Goal: Information Seeking & Learning: Learn about a topic

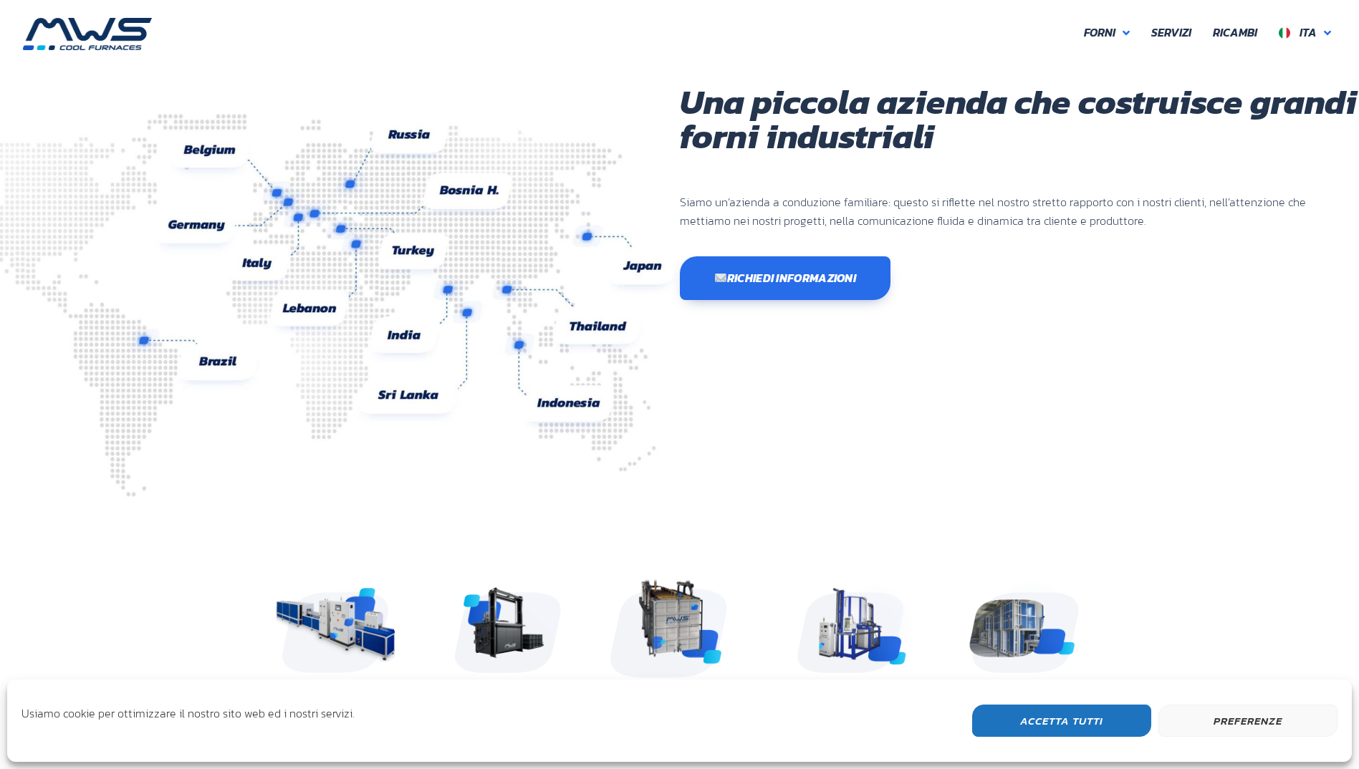
scroll to position [381, 860]
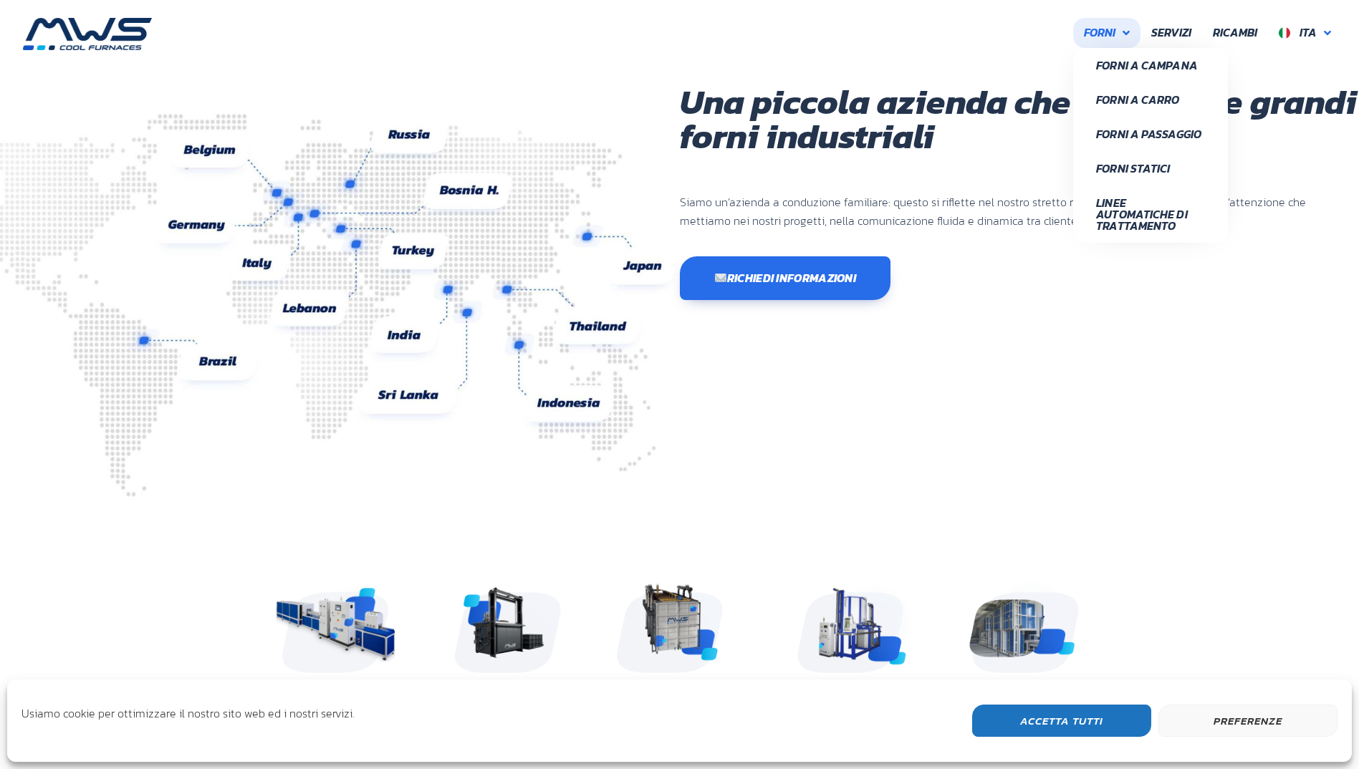
click at [1098, 34] on span "Forni" at bounding box center [1100, 33] width 32 height 19
click at [1089, 57] on link "Forni a Campana" at bounding box center [1150, 65] width 155 height 34
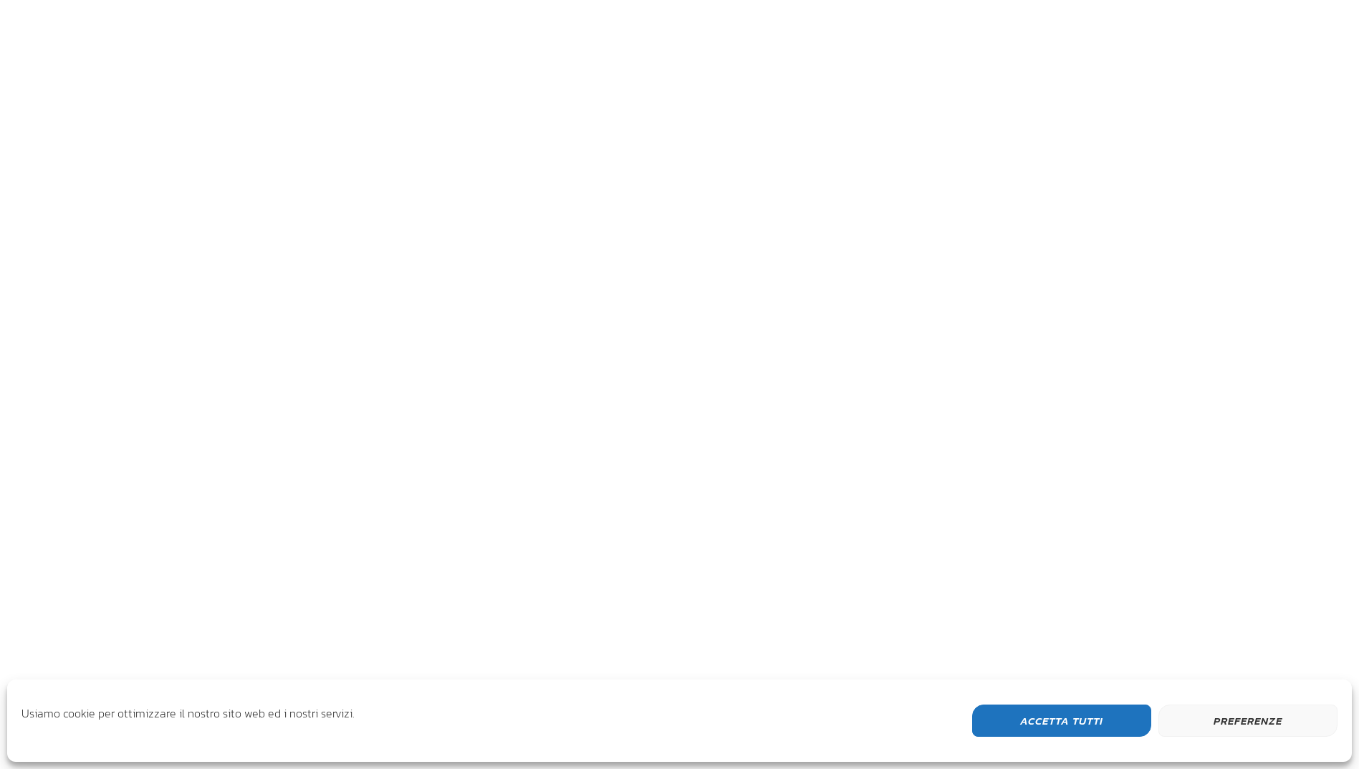
scroll to position [541, 174]
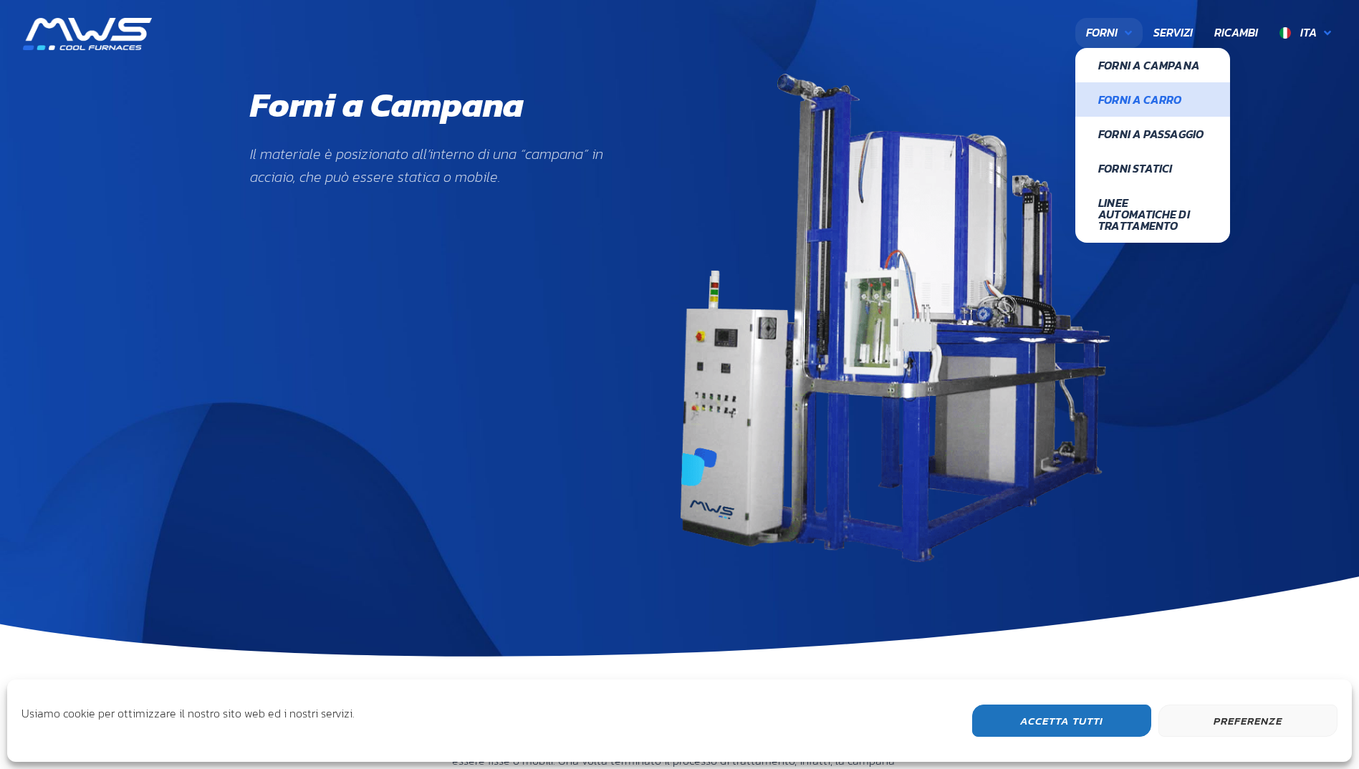
click at [1141, 100] on span "Forni a Carro" at bounding box center [1152, 99] width 109 height 11
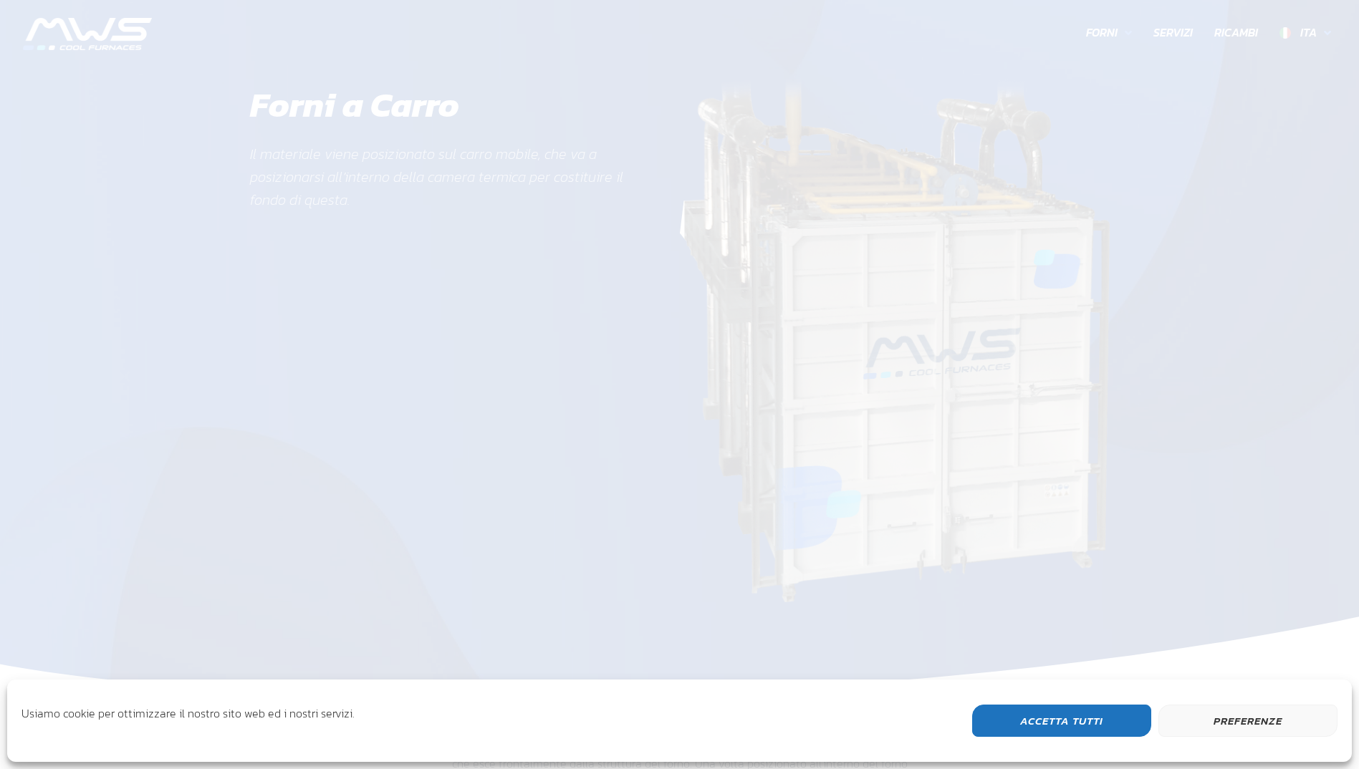
scroll to position [527, 174]
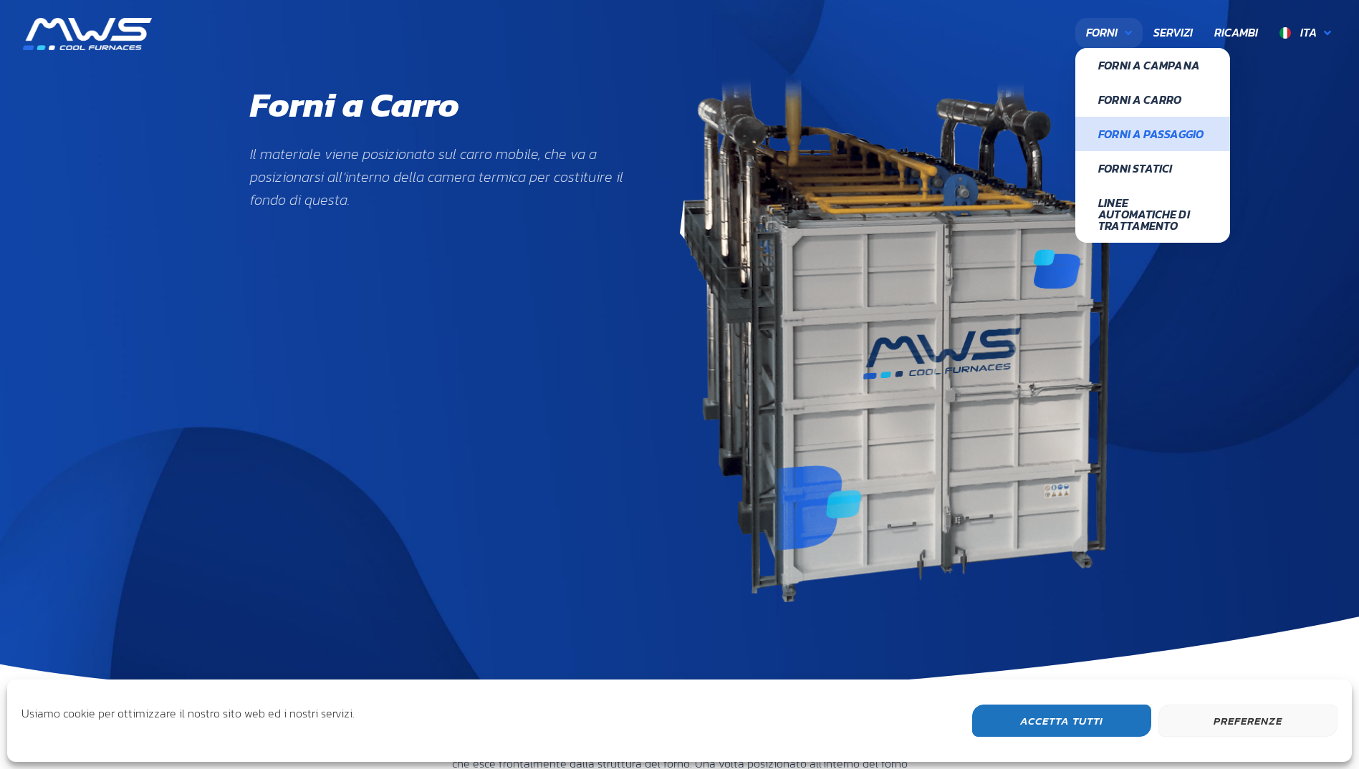
click at [1142, 133] on span "Forni a Passaggio" at bounding box center [1152, 133] width 109 height 11
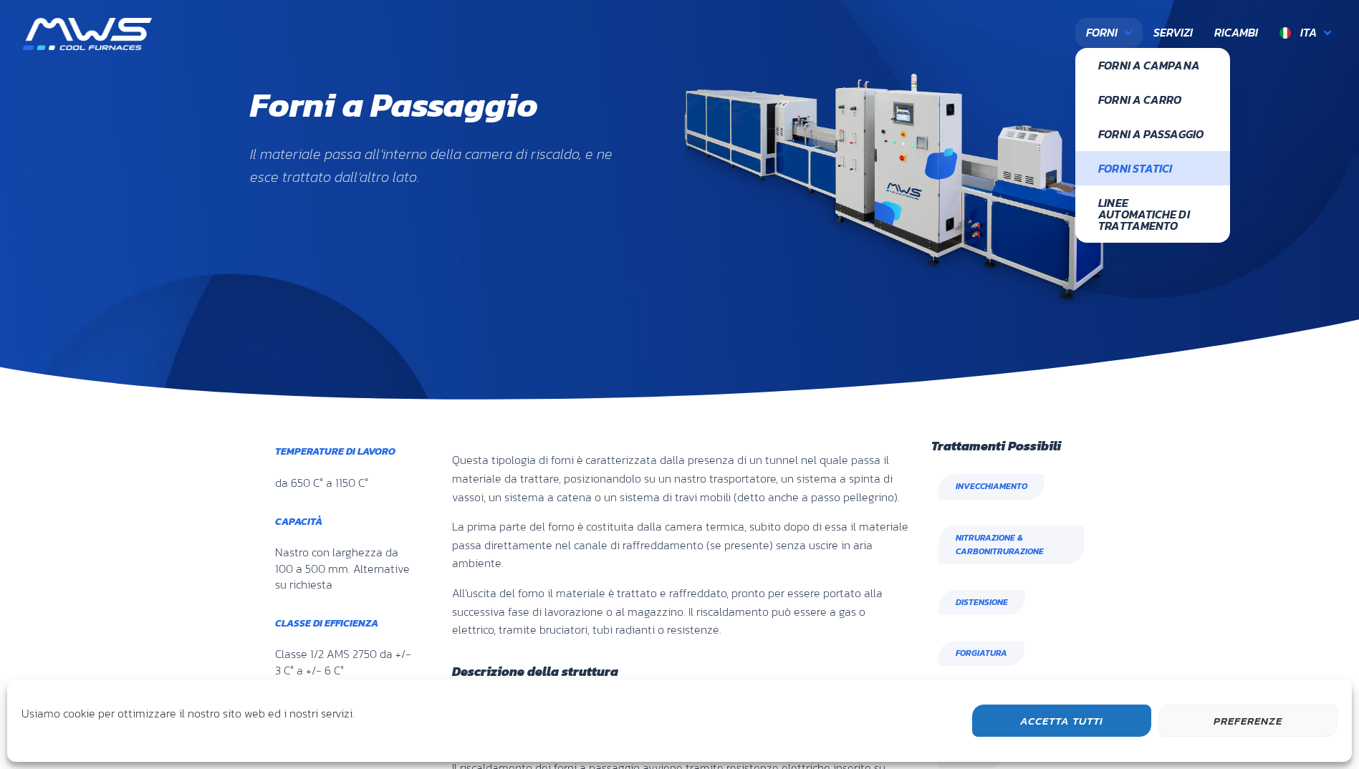
click at [1142, 163] on span "Forni Statici" at bounding box center [1152, 168] width 109 height 11
click at [1136, 203] on span "Linee Automatiche di Trattamento" at bounding box center [1152, 214] width 109 height 34
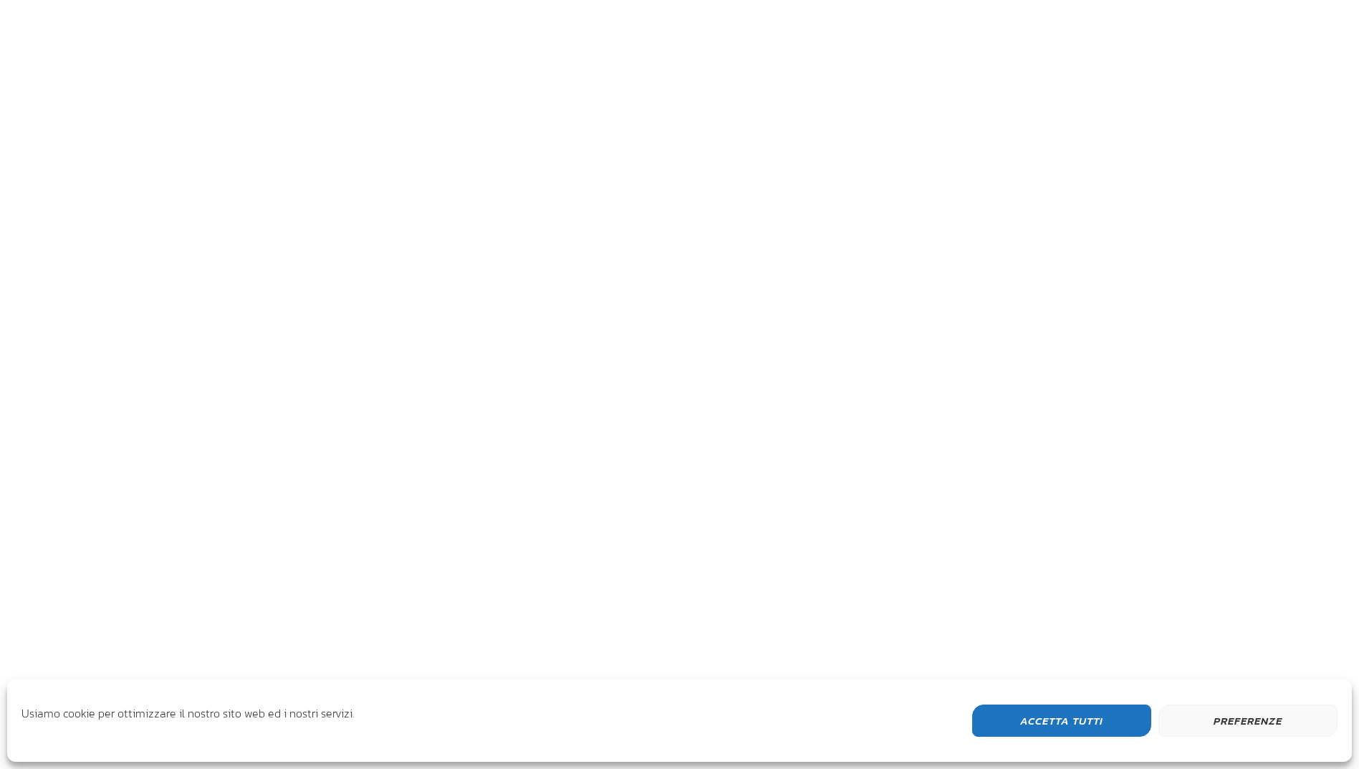
scroll to position [453, 838]
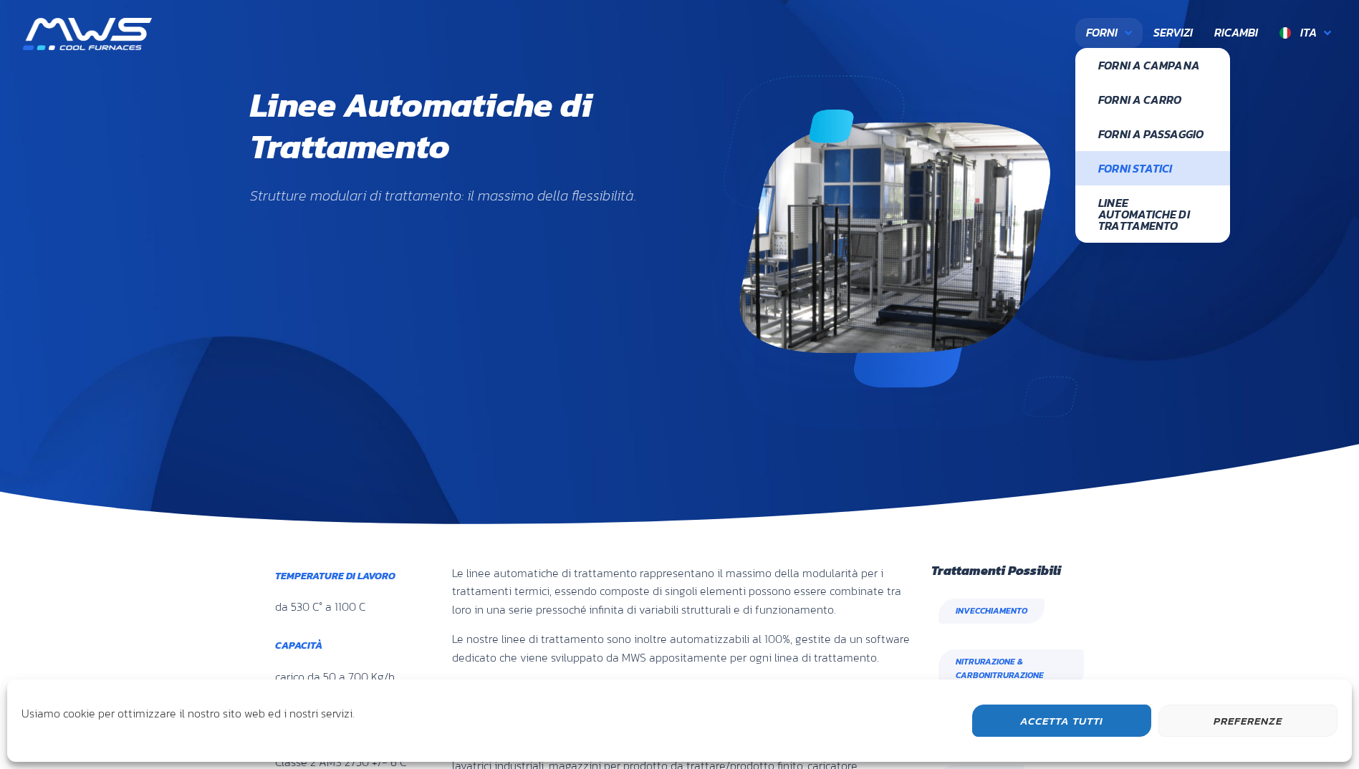
click at [1146, 163] on span "Forni Statici" at bounding box center [1152, 168] width 109 height 11
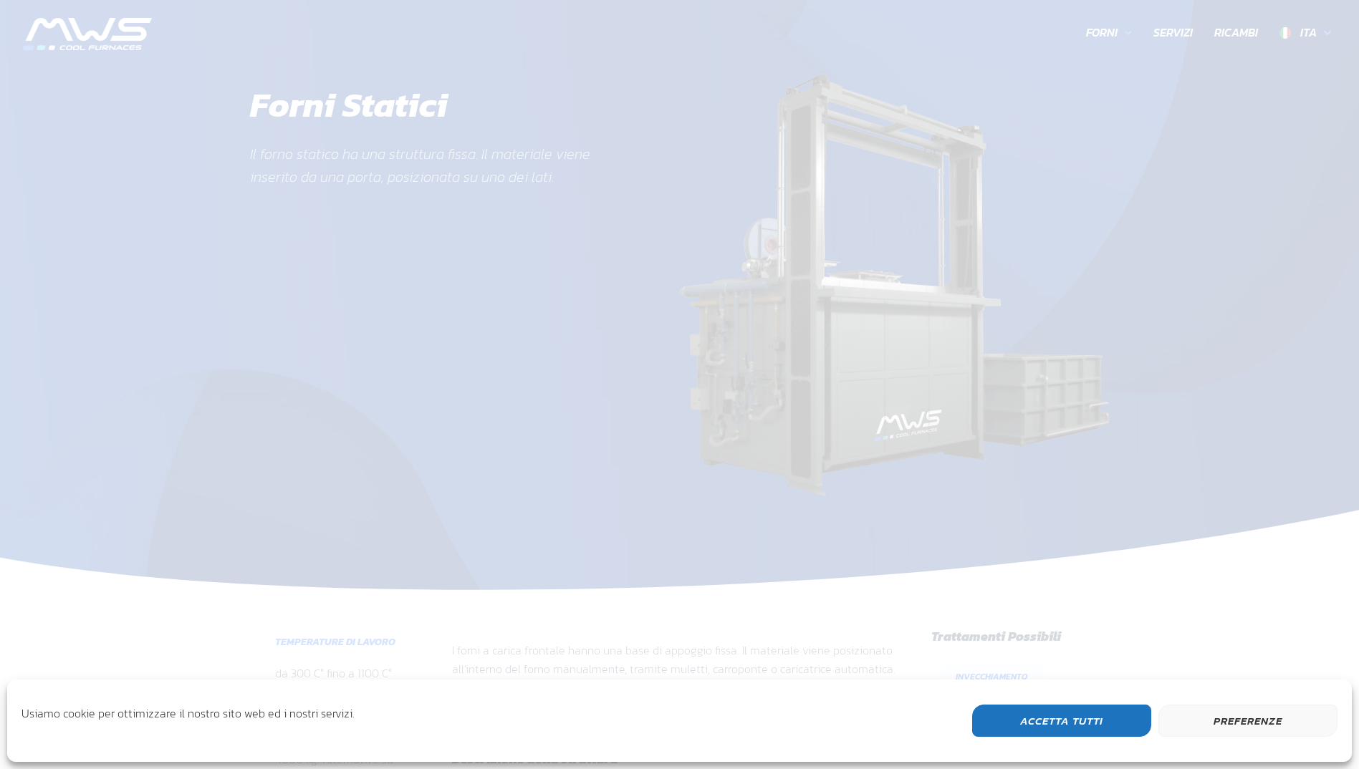
scroll to position [490, 174]
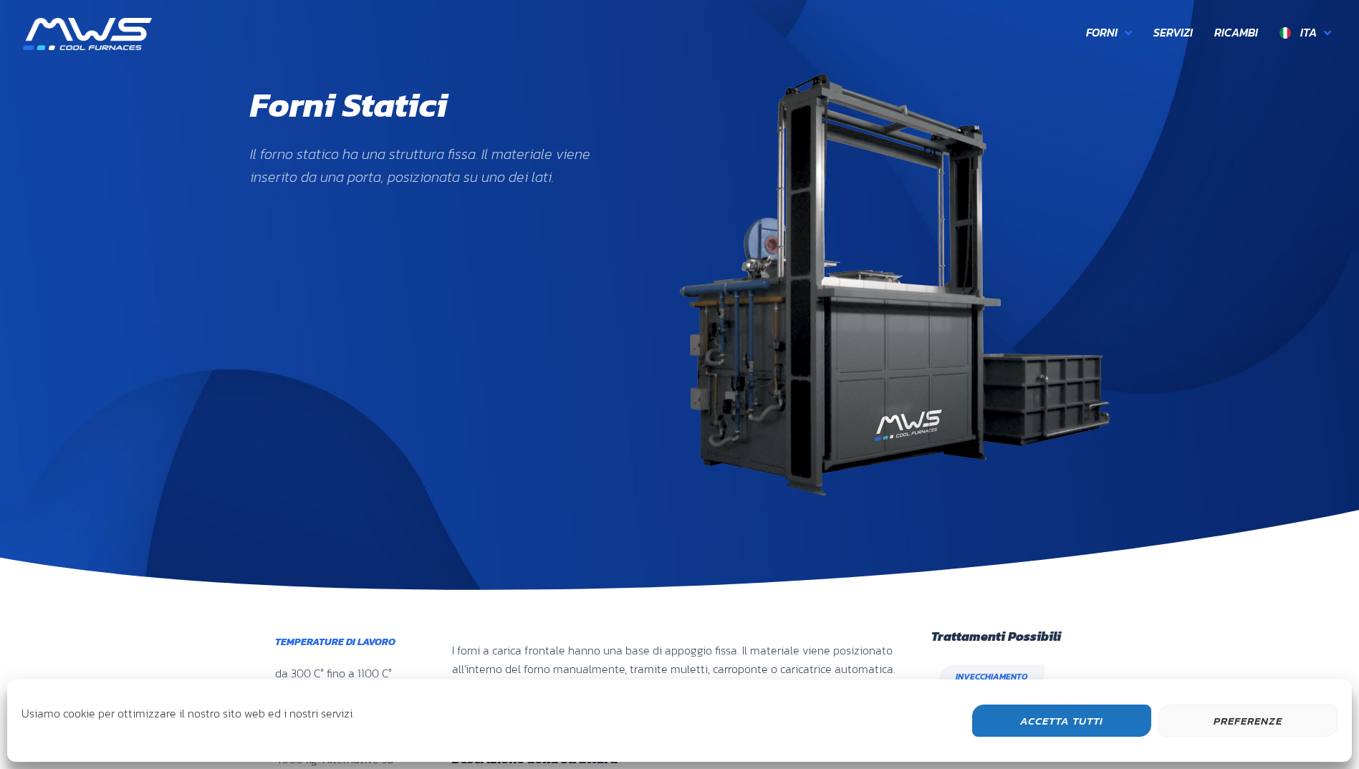
click at [1091, 716] on button "Accetta Tutti" at bounding box center [1061, 721] width 179 height 32
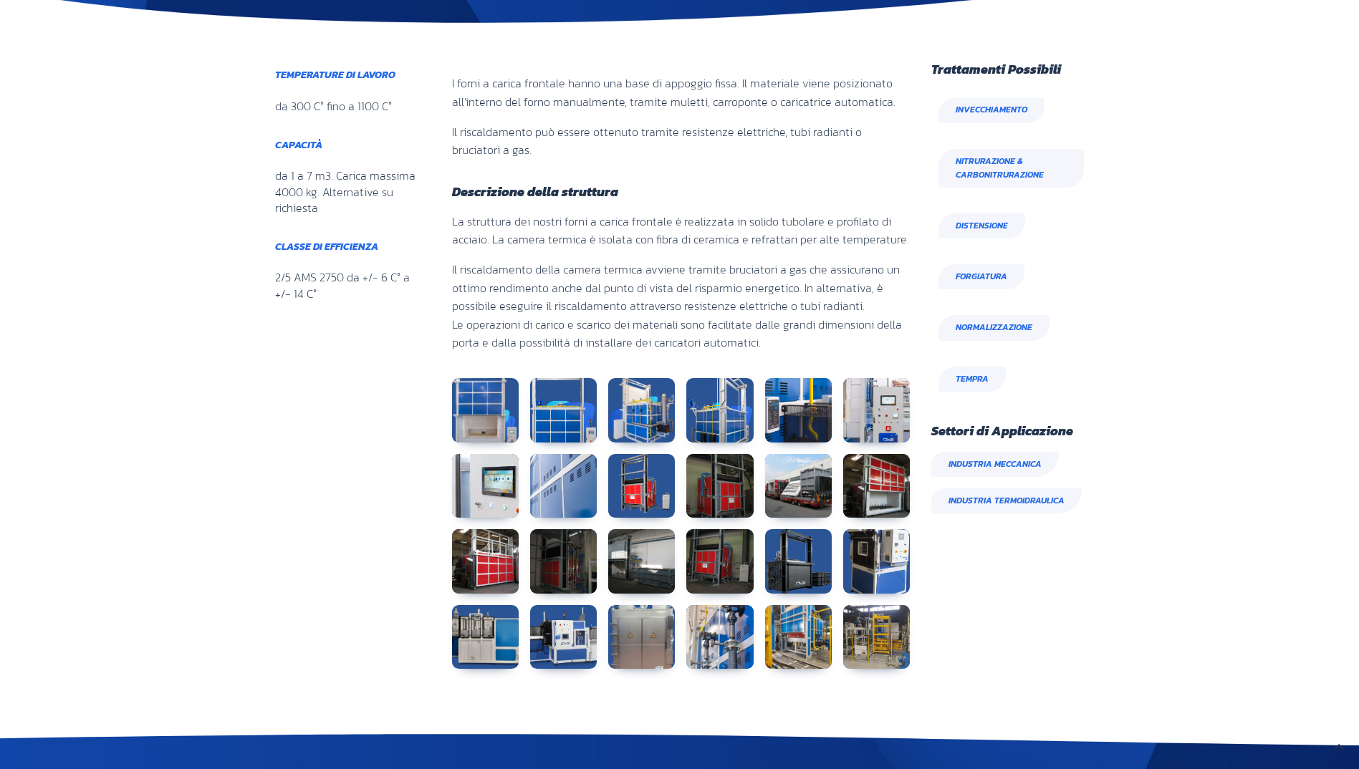
scroll to position [573, 0]
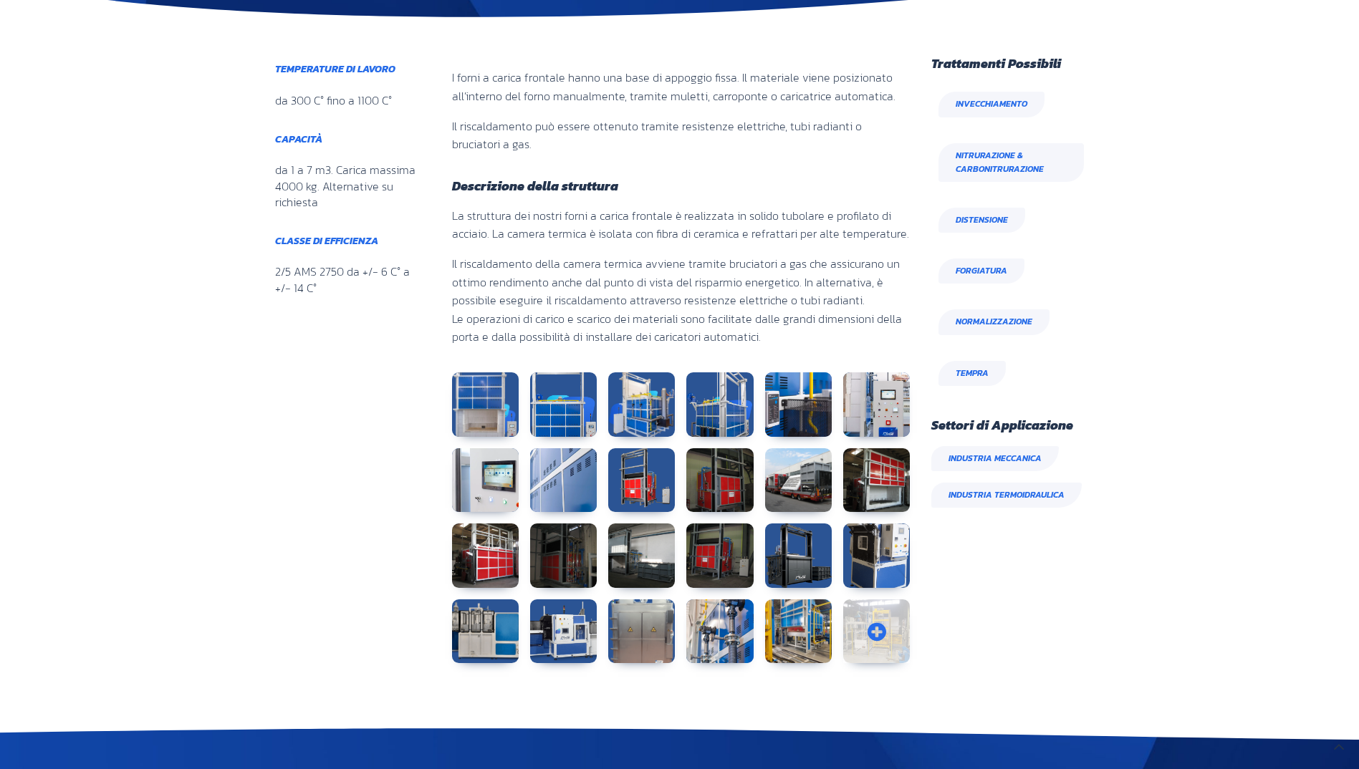
click at [863, 635] on link at bounding box center [876, 632] width 67 height 64
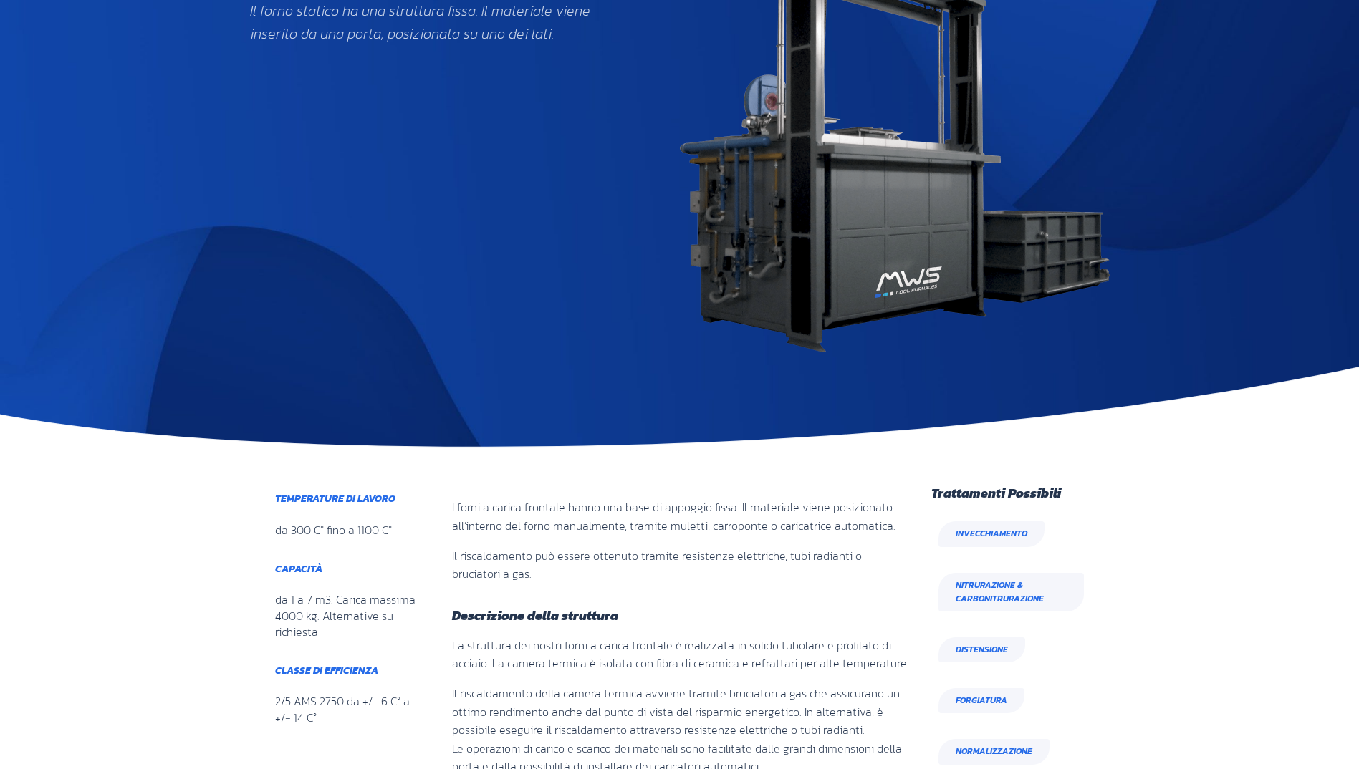
scroll to position [0, 0]
